Goal: Find specific page/section: Find specific page/section

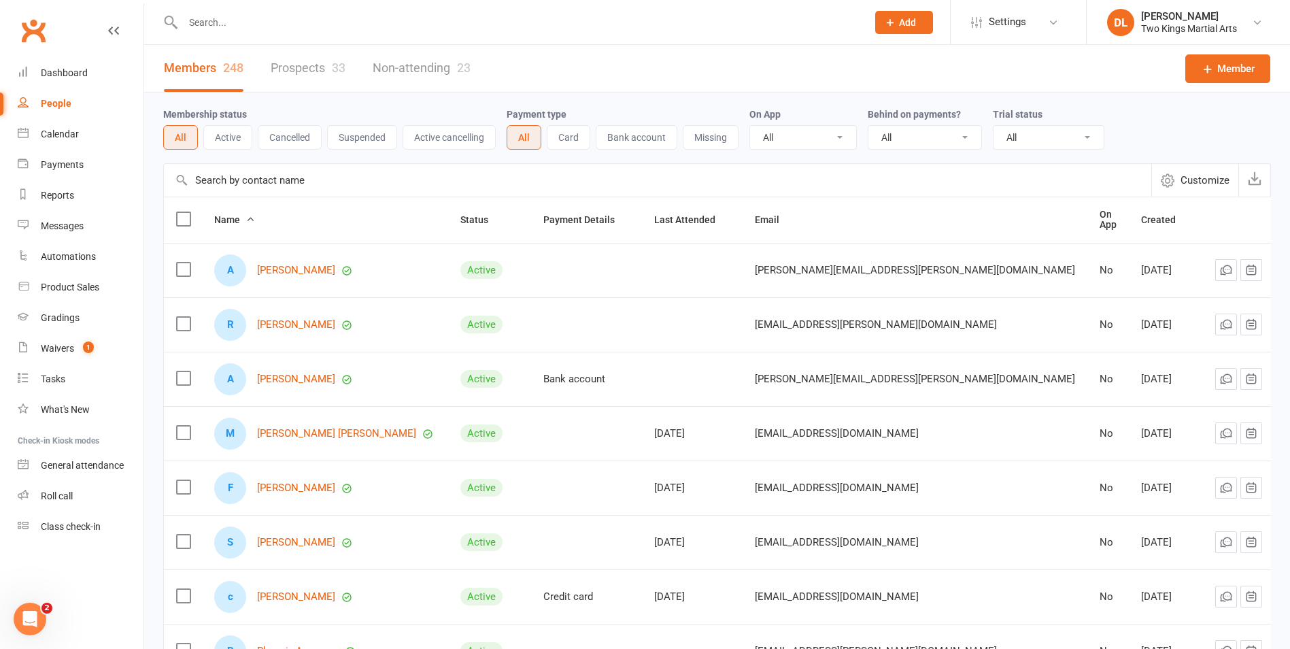
click at [276, 22] on input "text" at bounding box center [518, 22] width 679 height 19
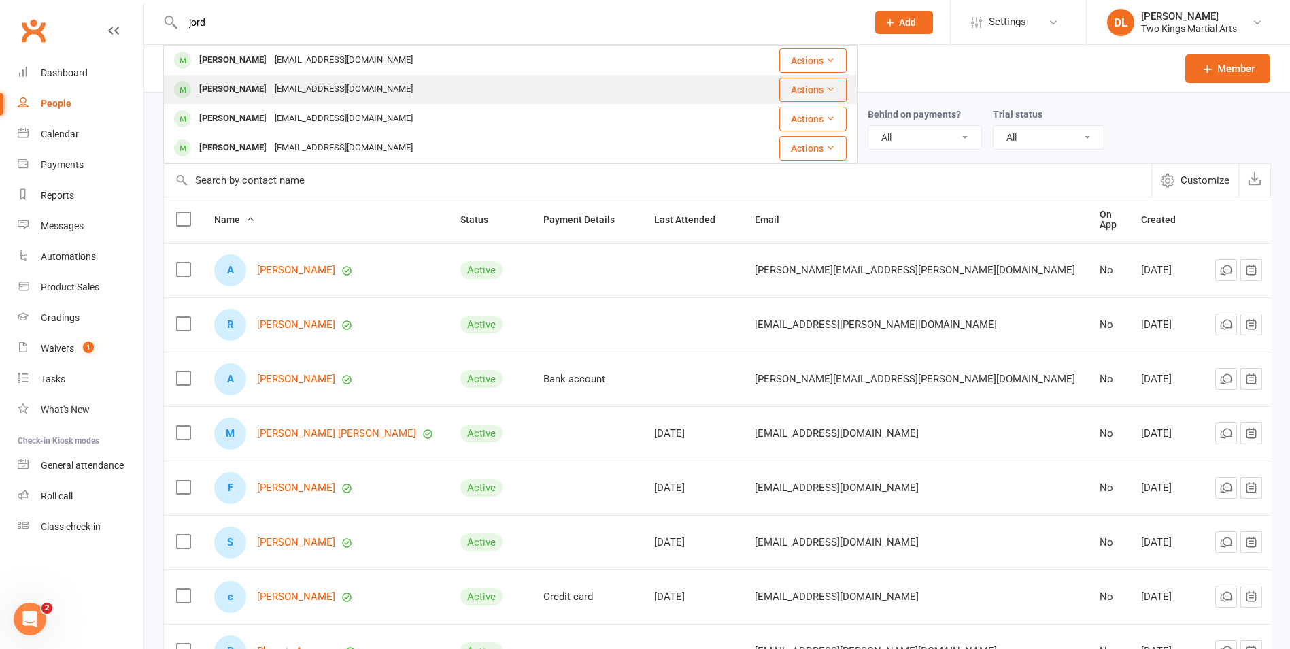
type input "jord"
click at [257, 87] on div "[PERSON_NAME]" at bounding box center [233, 90] width 76 height 20
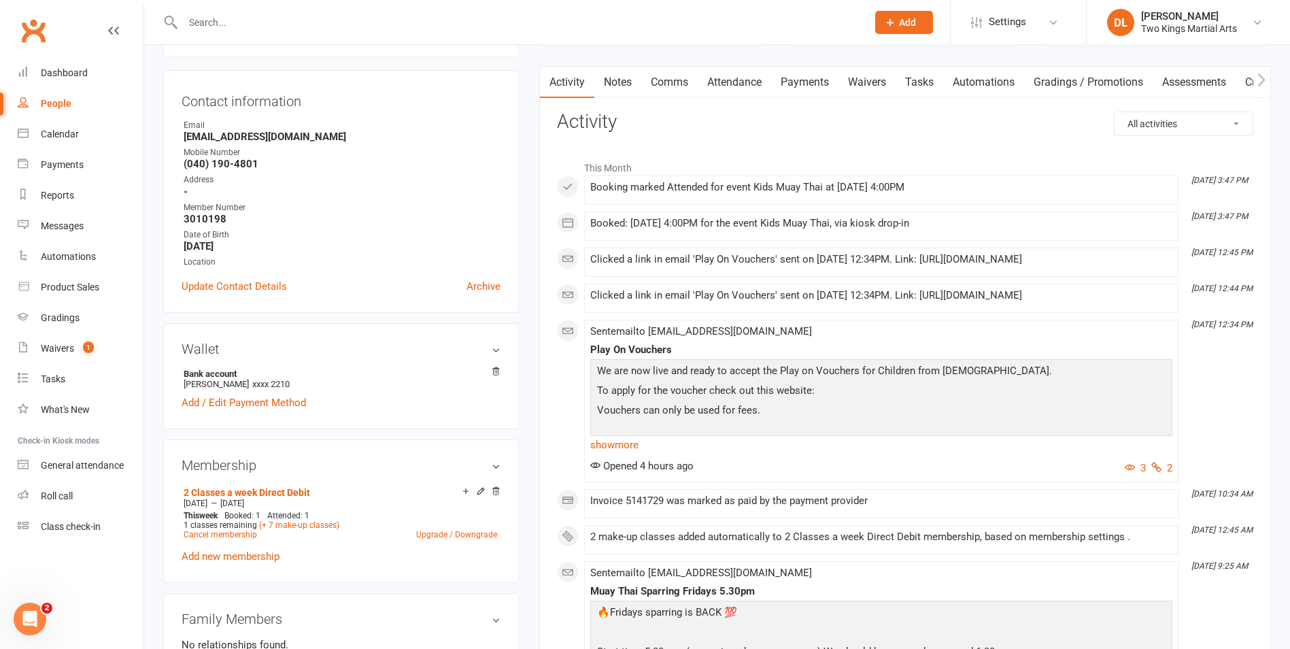
scroll to position [272, 0]
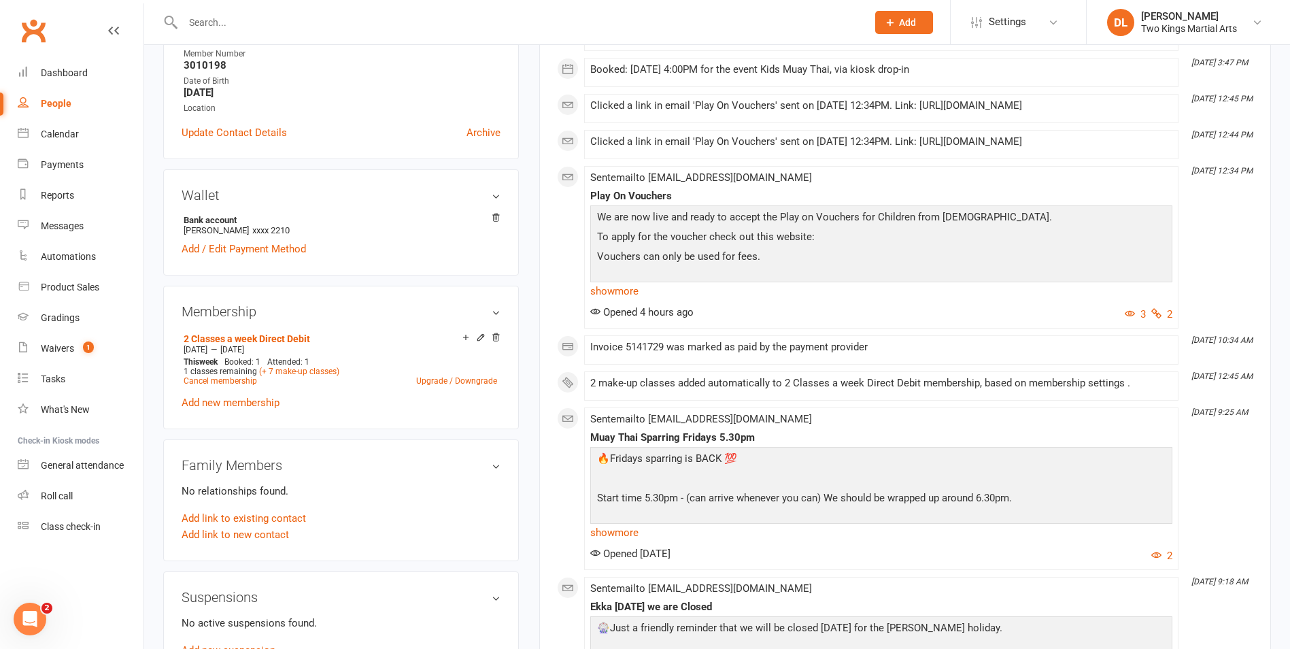
click at [59, 106] on div "People" at bounding box center [56, 103] width 31 height 11
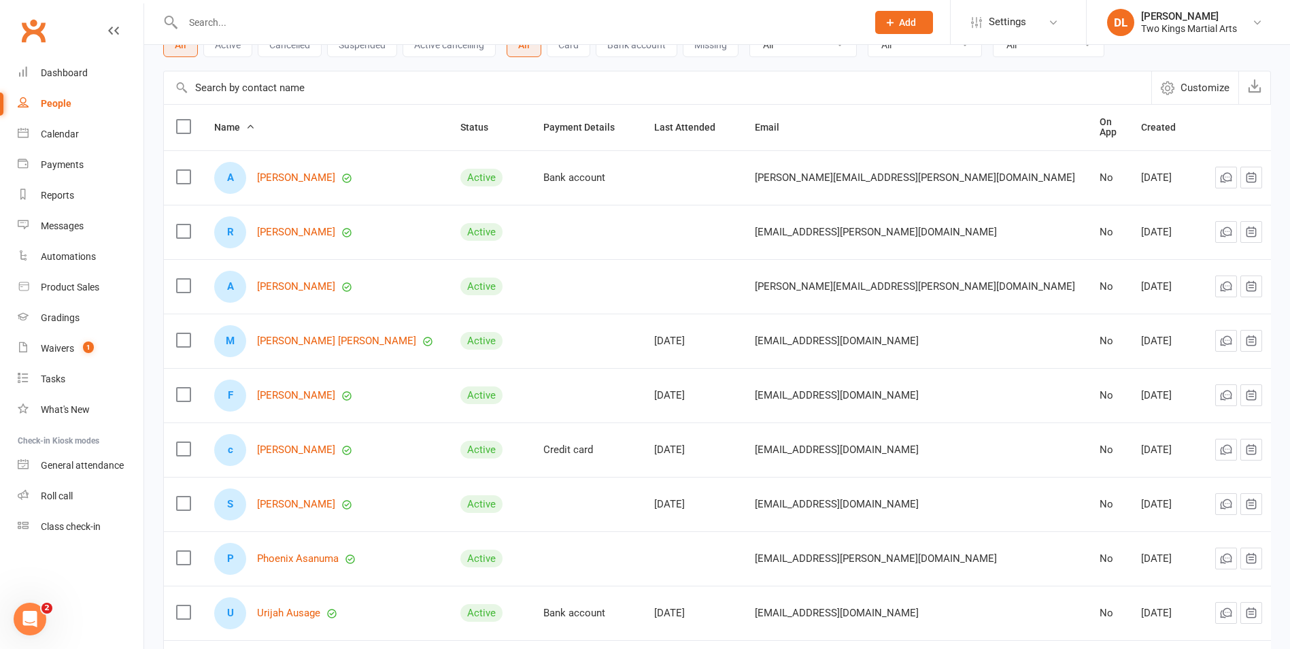
scroll to position [254, 0]
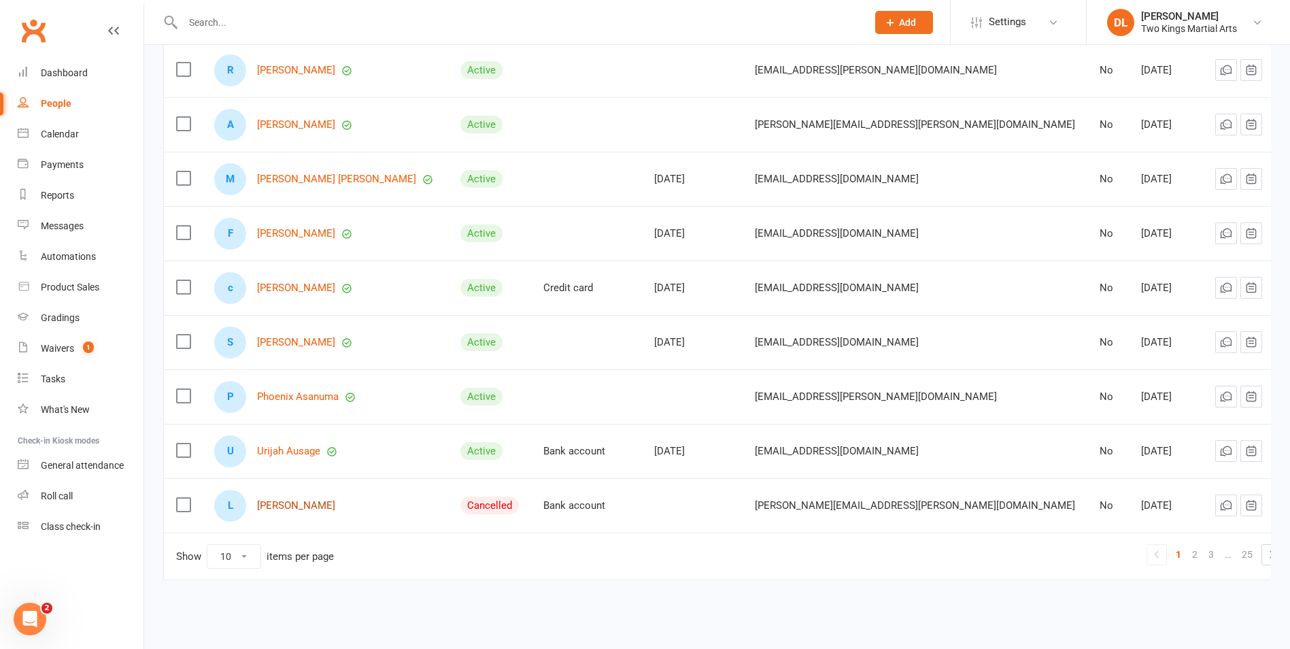
click at [298, 504] on link "[PERSON_NAME]" at bounding box center [296, 506] width 78 height 12
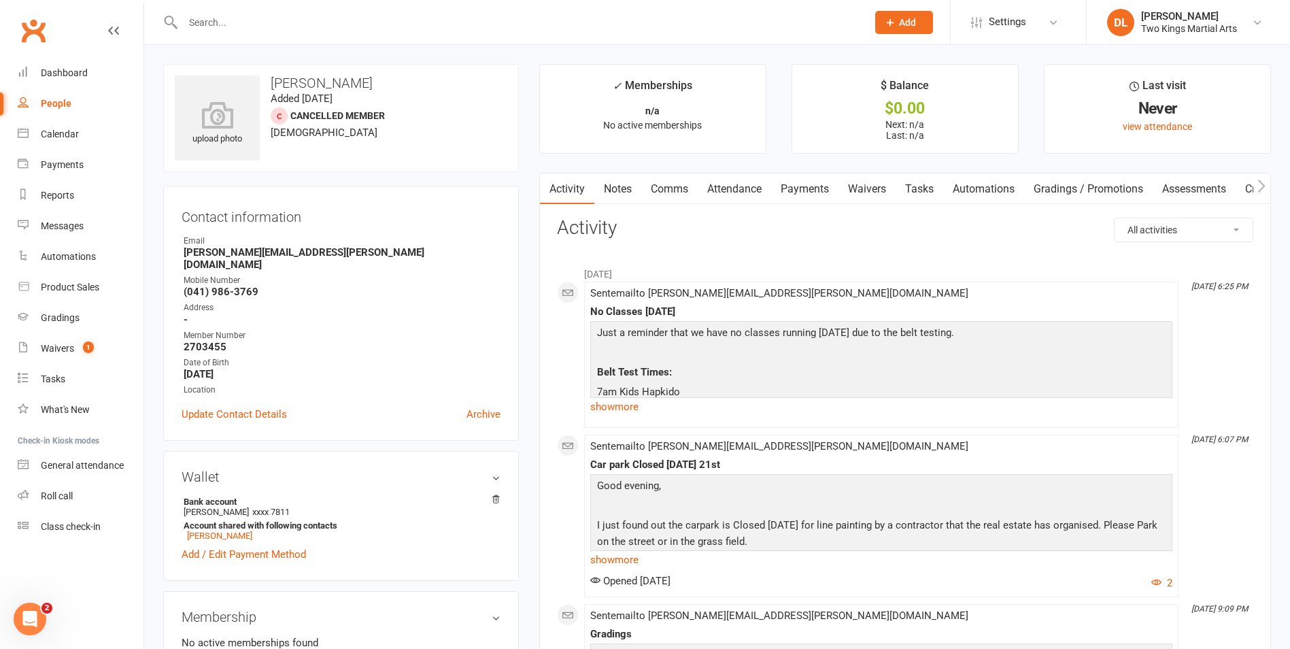
click at [67, 105] on div "People" at bounding box center [56, 103] width 31 height 11
